Goal: Check status: Check status

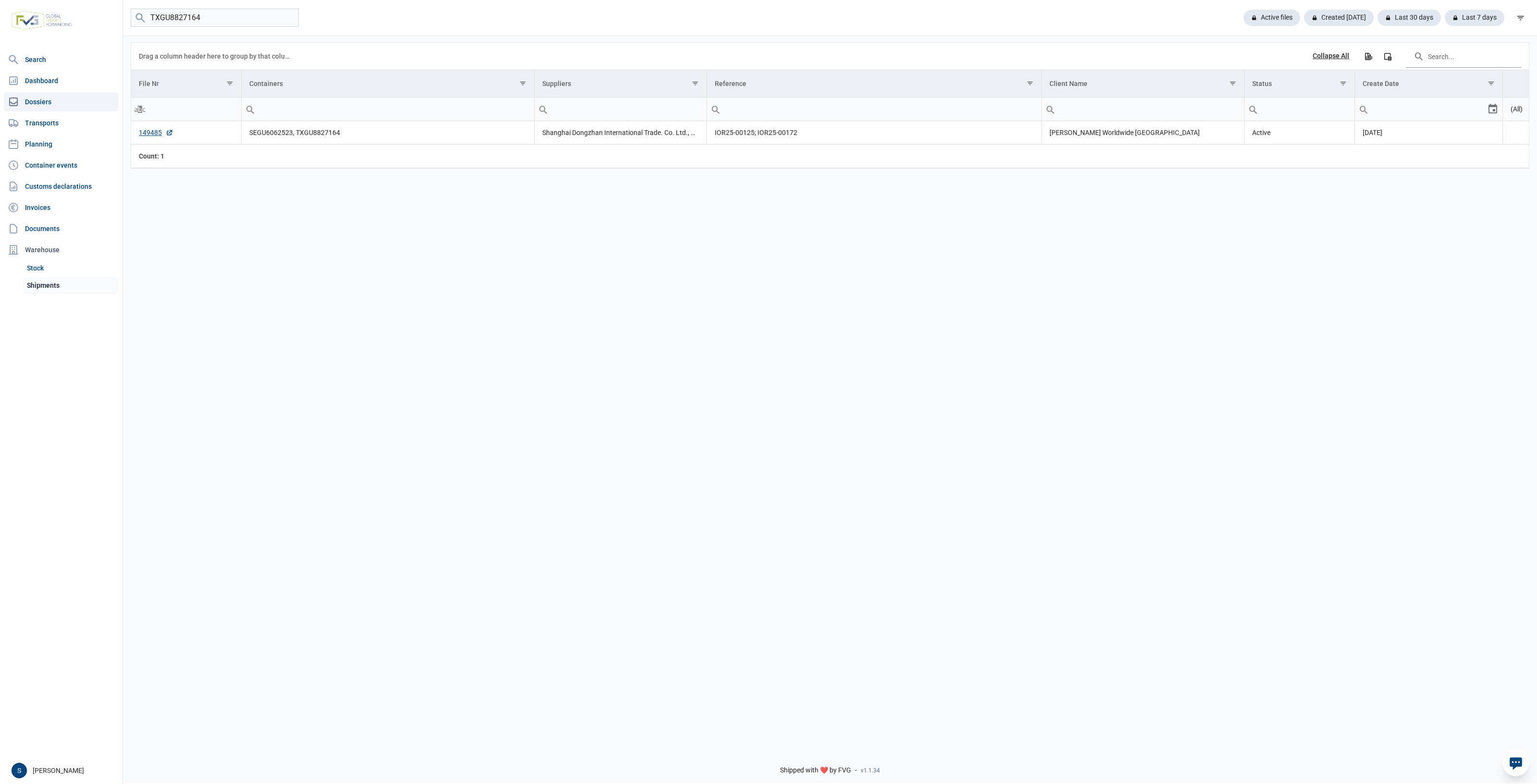
click at [55, 289] on link "Shipments" at bounding box center [71, 285] width 96 height 17
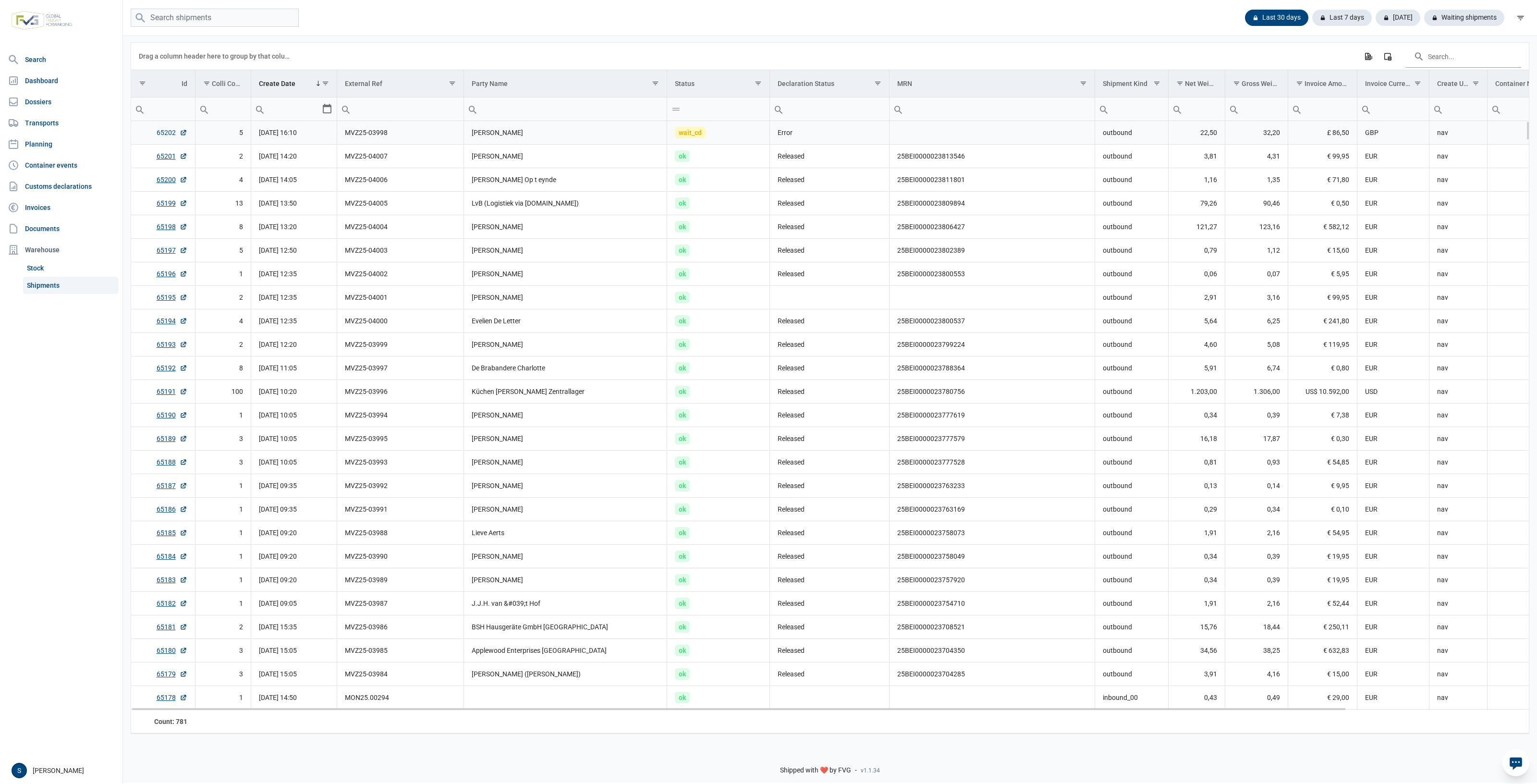
click at [163, 131] on link "65202" at bounding box center [172, 132] width 30 height 10
click at [41, 92] on link "Dossiers" at bounding box center [61, 102] width 115 height 19
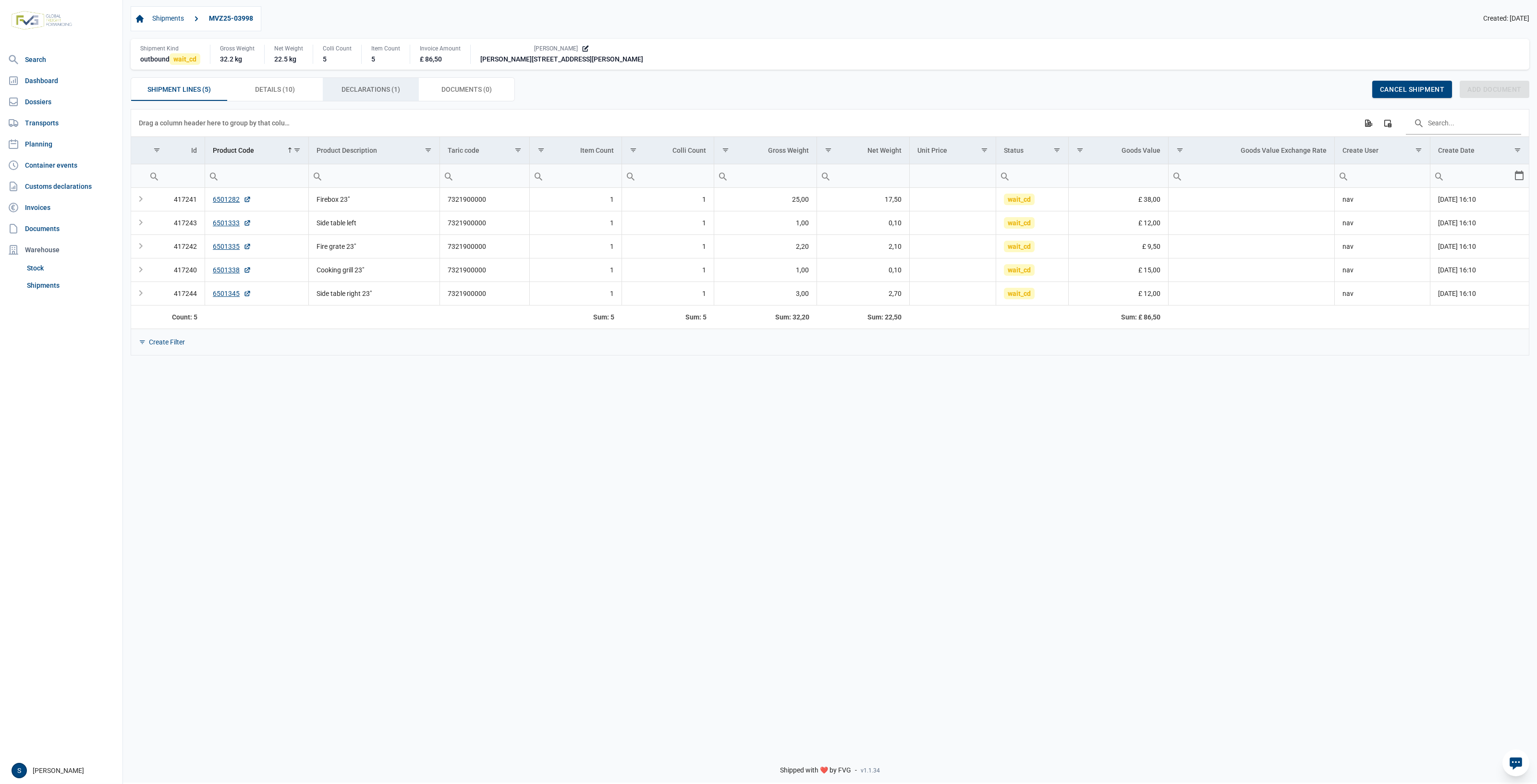
click at [410, 95] on div "Declarations (1) Declarations (1)" at bounding box center [371, 89] width 96 height 23
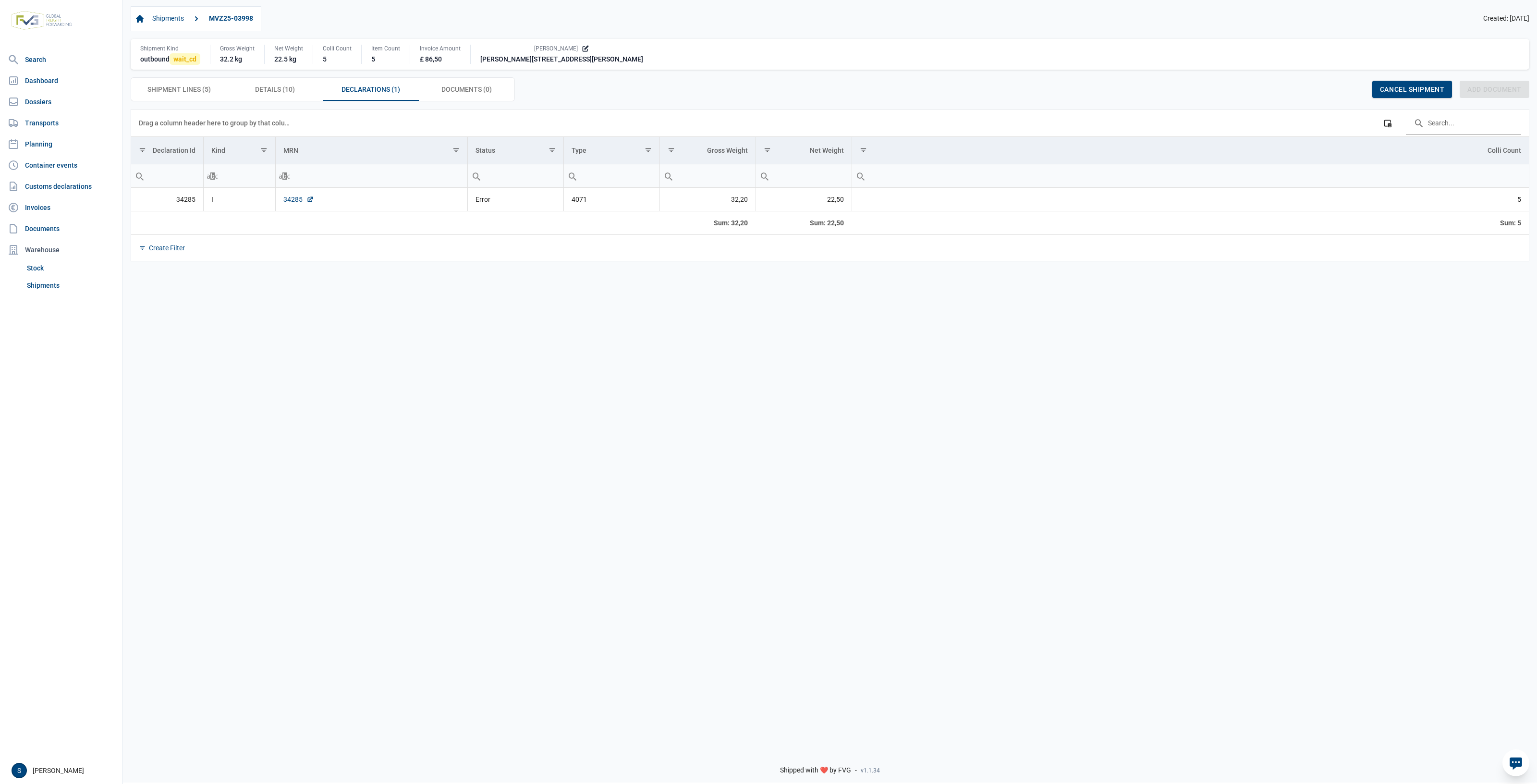
click at [292, 196] on link "34285" at bounding box center [298, 199] width 30 height 10
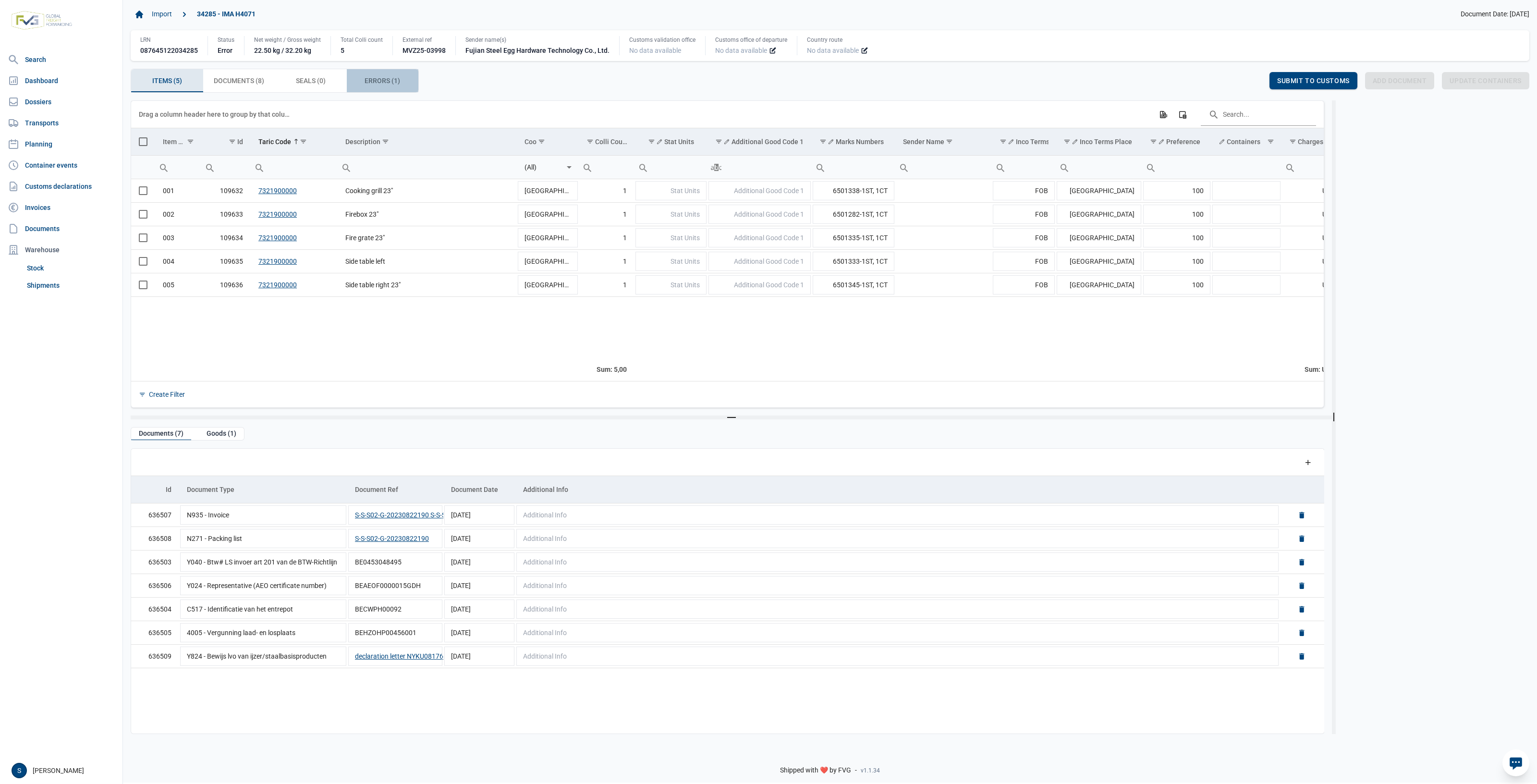
click at [395, 72] on div "Errors (1) Errors (1)" at bounding box center [382, 81] width 72 height 23
